Goal: Information Seeking & Learning: Learn about a topic

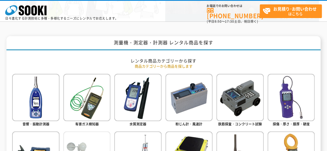
scroll to position [232, 0]
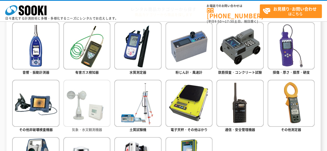
click at [91, 110] on img at bounding box center [86, 103] width 47 height 47
click at [86, 123] on img at bounding box center [86, 103] width 47 height 47
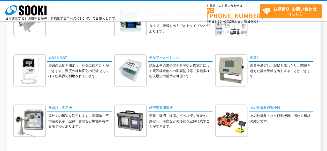
scroll to position [155, 0]
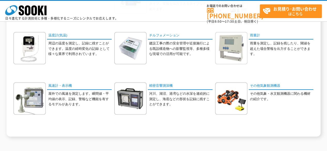
click at [230, 48] on img at bounding box center [231, 48] width 32 height 32
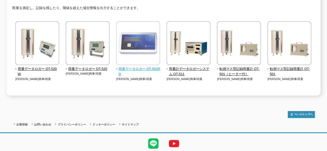
scroll to position [72, 0]
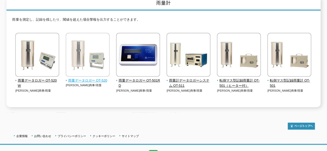
click at [87, 58] on img at bounding box center [88, 55] width 44 height 45
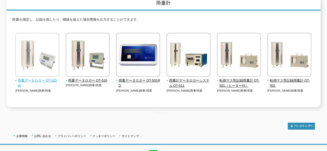
click at [39, 68] on img at bounding box center [37, 55] width 44 height 45
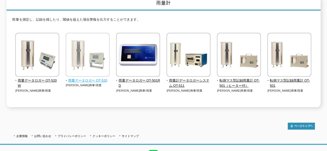
click at [101, 55] on img at bounding box center [88, 55] width 44 height 45
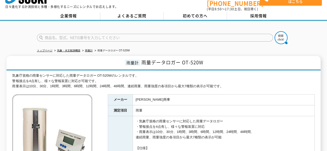
scroll to position [12, 0]
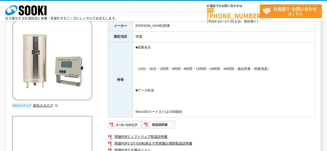
scroll to position [77, 0]
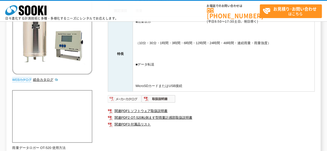
click at [123, 98] on img at bounding box center [125, 99] width 34 height 8
